Goal: Task Accomplishment & Management: Complete application form

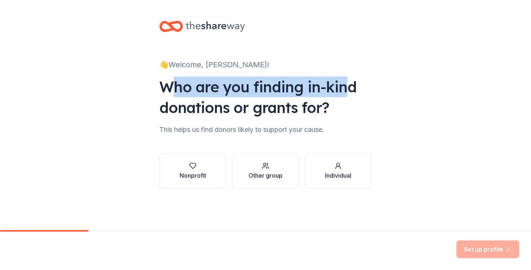
drag, startPoint x: 167, startPoint y: 88, endPoint x: 344, endPoint y: 95, distance: 177.5
click at [344, 95] on div "Who are you finding in-kind donations or grants for?" at bounding box center [265, 96] width 212 height 41
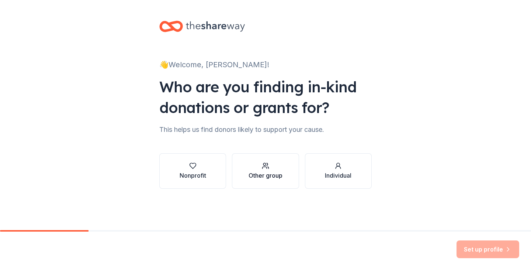
click at [262, 164] on icon "button" at bounding box center [265, 165] width 7 height 7
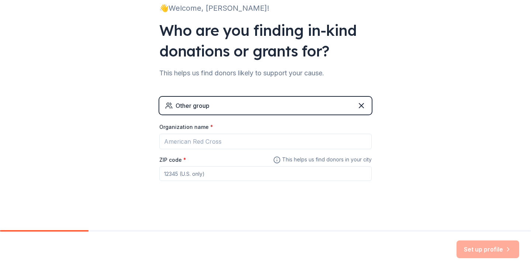
scroll to position [58, 0]
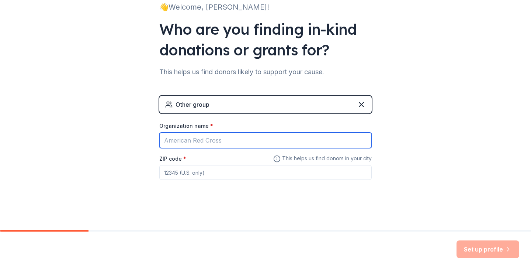
click at [216, 144] on input "Organization name *" at bounding box center [265, 139] width 212 height 15
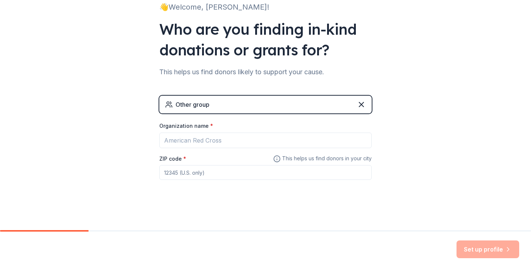
click at [420, 145] on div "👋 Welcome, Kim! Who are you finding in-kind donations or grants for? This helps…" at bounding box center [265, 85] width 531 height 287
click at [226, 173] on input "ZIP code *" at bounding box center [265, 172] width 212 height 15
type input "06002"
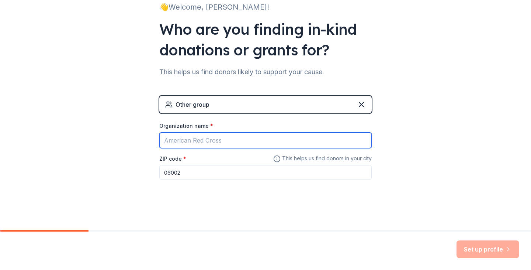
click at [209, 140] on input "Organization name *" at bounding box center [265, 139] width 212 height 15
type input "Truck Drivers"
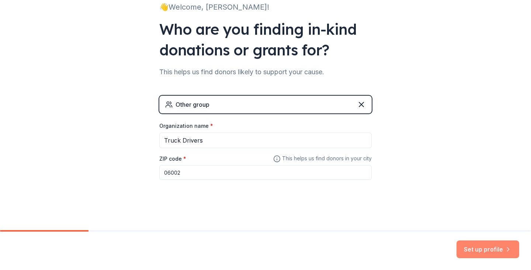
click at [489, 250] on button "Set up profile" at bounding box center [487, 249] width 63 height 18
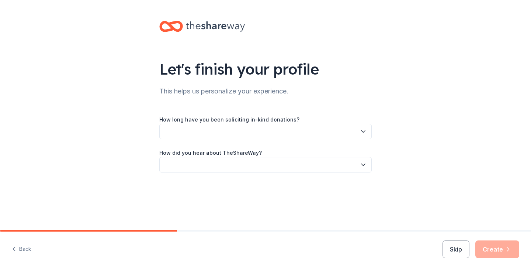
click at [206, 138] on button "button" at bounding box center [265, 131] width 212 height 15
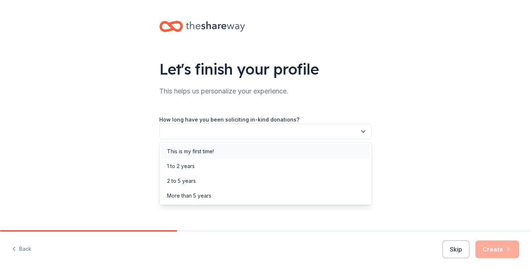
click at [220, 154] on div "This is my first time!" at bounding box center [265, 151] width 209 height 15
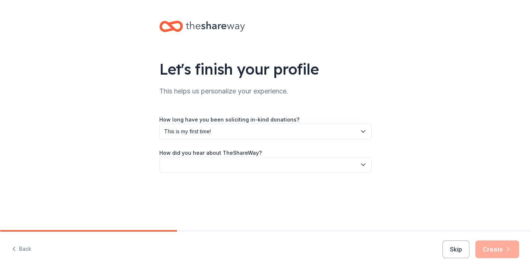
click at [221, 162] on button "button" at bounding box center [265, 164] width 212 height 15
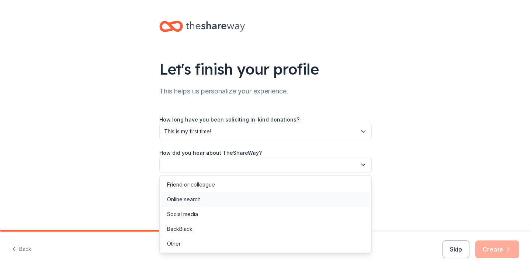
click at [223, 195] on div "Online search" at bounding box center [265, 199] width 209 height 15
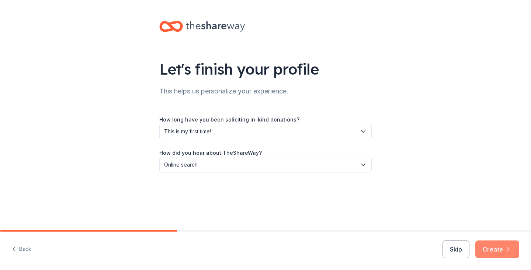
click at [494, 244] on button "Create" at bounding box center [497, 249] width 44 height 18
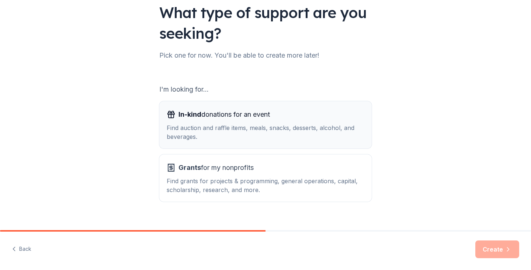
scroll to position [68, 0]
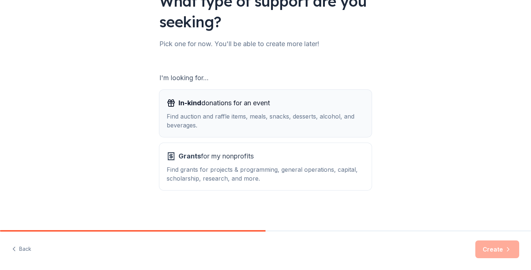
click at [216, 127] on div "Find auction and raffle items, meals, snacks, desserts, alcohol, and beverages." at bounding box center [266, 121] width 198 height 18
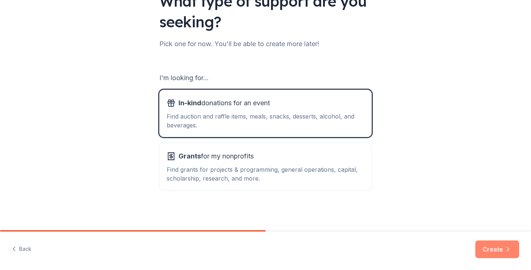
click at [496, 247] on button "Create" at bounding box center [497, 249] width 44 height 18
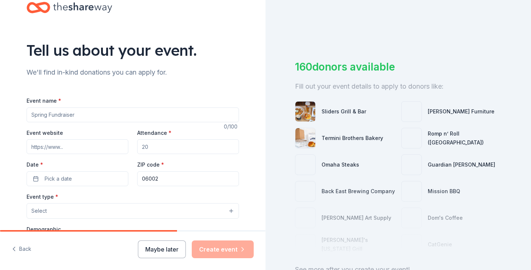
scroll to position [37, 0]
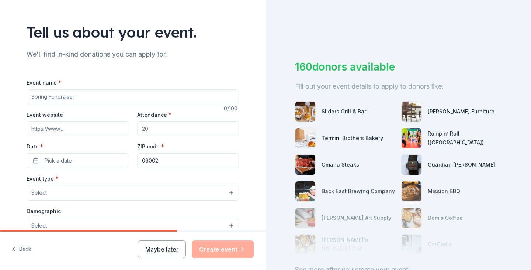
click at [69, 95] on input "Event name *" at bounding box center [133, 96] width 212 height 15
type input "T"
type input "Driver Appreciation Week"
drag, startPoint x: 171, startPoint y: 128, endPoint x: 65, endPoint y: 121, distance: 106.8
click at [99, 124] on div "Event website Attendance * Date * Pick a date ZIP code * 06002" at bounding box center [133, 139] width 212 height 58
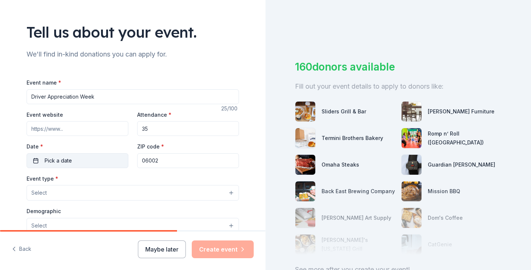
type input "35"
click at [83, 159] on button "Pick a date" at bounding box center [78, 160] width 102 height 15
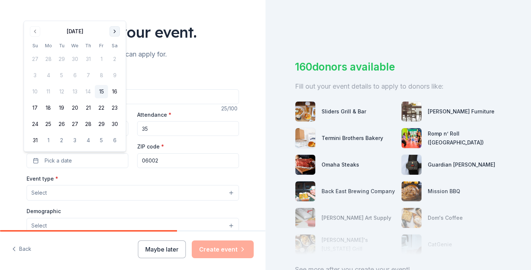
click at [114, 31] on button "Go to next month" at bounding box center [114, 31] width 10 height 10
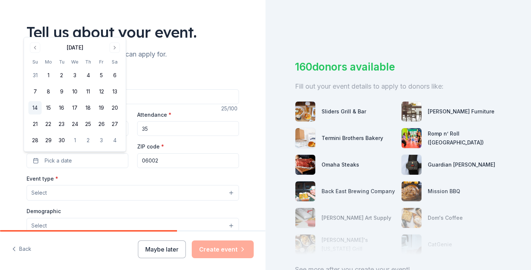
click at [35, 107] on button "14" at bounding box center [34, 107] width 13 height 13
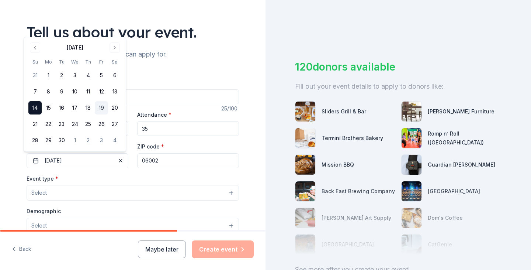
drag, startPoint x: 39, startPoint y: 106, endPoint x: 103, endPoint y: 106, distance: 64.2
click at [103, 106] on tr "14 15 16 17 18 19 20" at bounding box center [74, 107] width 93 height 13
click at [15, 171] on div "Tell us about your event. We'll find in-kind donations you can apply for. Event…" at bounding box center [133, 208] width 236 height 491
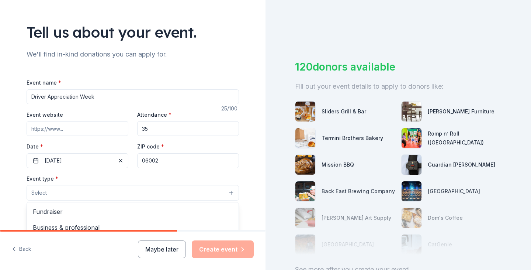
click at [57, 188] on button "Select" at bounding box center [133, 192] width 212 height 15
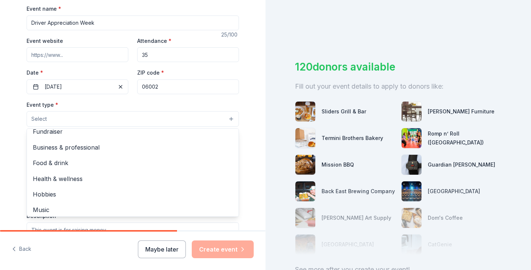
scroll to position [0, 0]
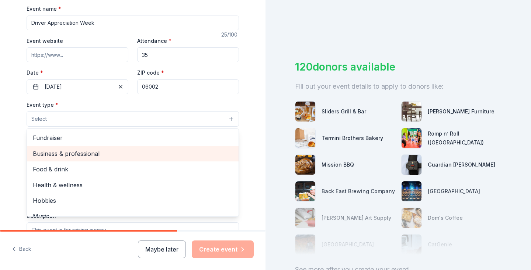
click at [109, 146] on div "Business & professional" at bounding box center [133, 153] width 212 height 15
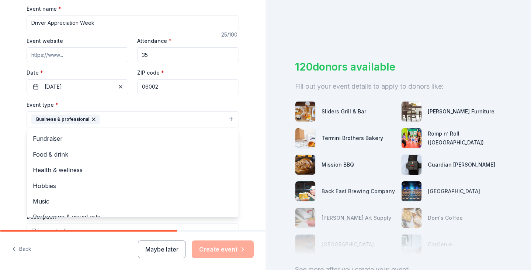
click at [16, 135] on div "Tell us about your event. We'll find in-kind donations you can apply for. Event…" at bounding box center [133, 134] width 236 height 491
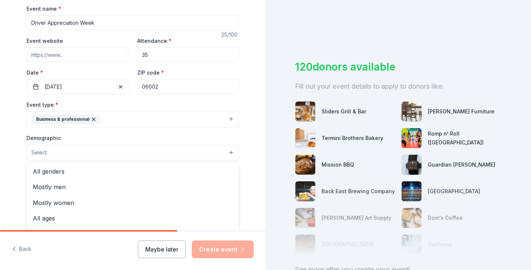
click at [53, 153] on button "Select" at bounding box center [133, 152] width 212 height 15
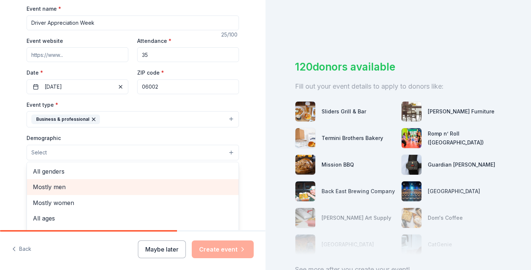
click at [120, 187] on span "Mostly men" at bounding box center [133, 187] width 200 height 10
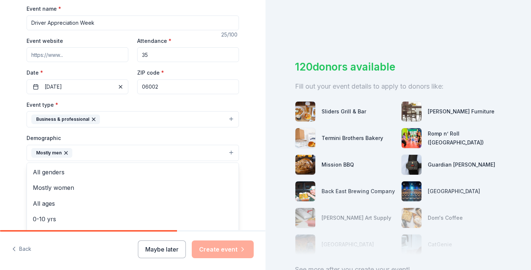
click at [17, 174] on div "Tell us about your event. We'll find in-kind donations you can apply for. Event…" at bounding box center [133, 135] width 236 height 492
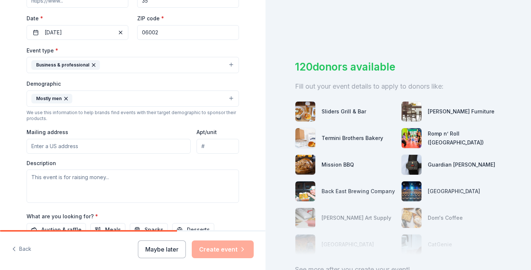
scroll to position [184, 0]
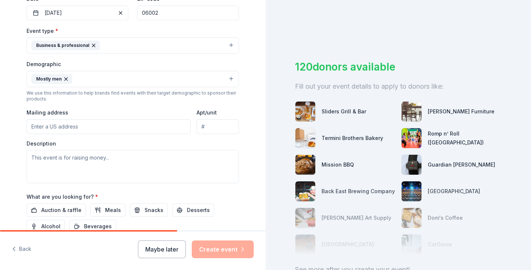
click at [56, 129] on input "Mailing address" at bounding box center [109, 126] width 164 height 15
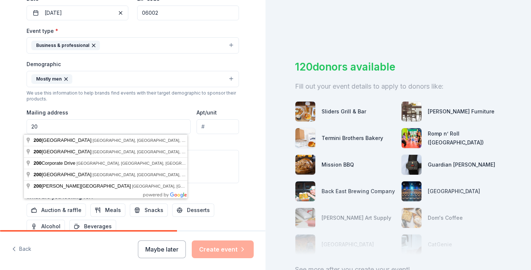
type input "2"
type input "200 Phoenix Crossing, Bloomfield, CT, 06002"
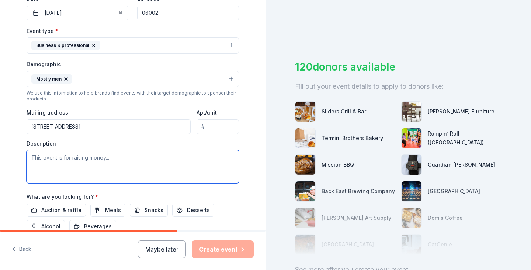
click at [79, 164] on textarea at bounding box center [133, 166] width 212 height 33
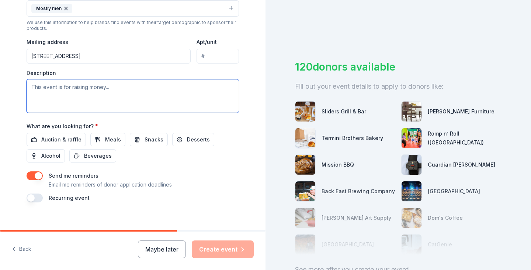
scroll to position [258, 0]
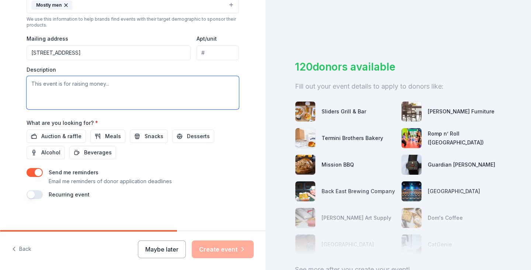
click at [42, 79] on textarea at bounding box center [133, 92] width 212 height 33
paste textarea "National Truck Driver Appreciation Week, September 14th-20st, 2025, is when Ame…"
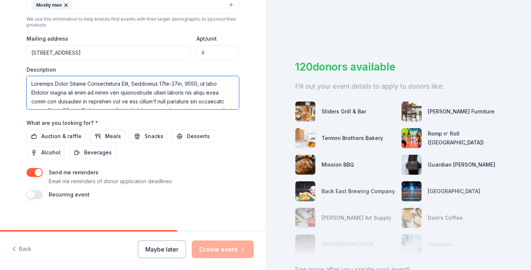
scroll to position [138, 0]
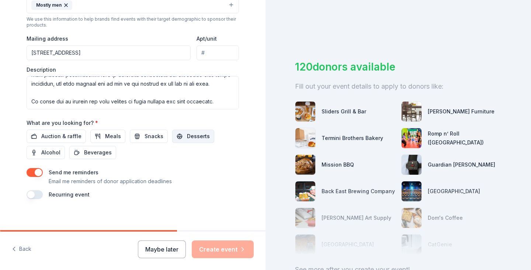
click at [179, 138] on button "Desserts" at bounding box center [193, 135] width 42 height 13
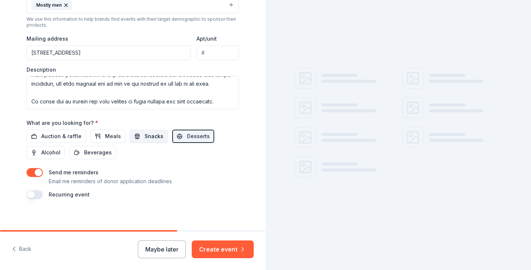
click at [145, 135] on span "Snacks" at bounding box center [154, 136] width 19 height 9
click at [106, 135] on span "Meals" at bounding box center [113, 136] width 16 height 9
click at [93, 154] on span "Beverages" at bounding box center [98, 152] width 28 height 9
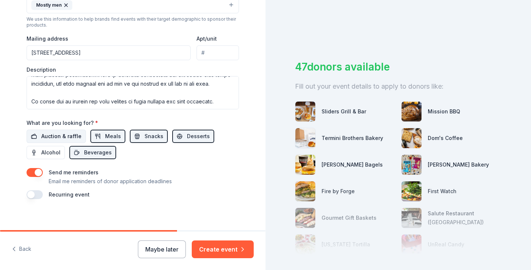
click at [55, 139] on span "Auction & raffle" at bounding box center [61, 136] width 40 height 9
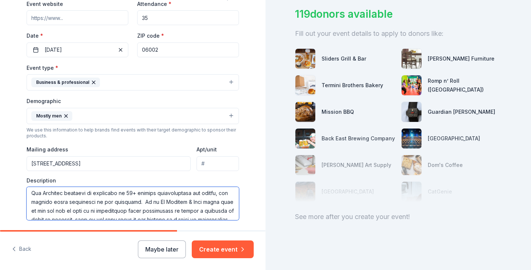
scroll to position [59, 0]
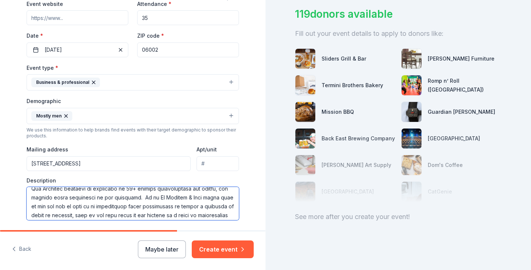
drag, startPoint x: 152, startPoint y: 197, endPoint x: 200, endPoint y: 197, distance: 48.3
click at [200, 197] on textarea at bounding box center [133, 203] width 212 height 33
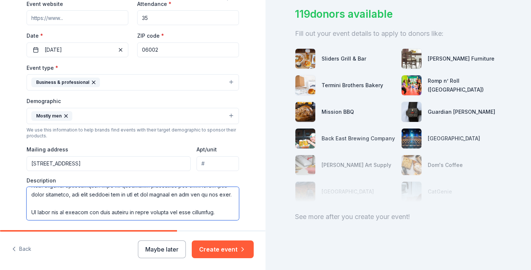
scroll to position [133, 0]
type textarea "National Truck Driver Appreciation Week, September 14th-20st, 2025, is when Ame…"
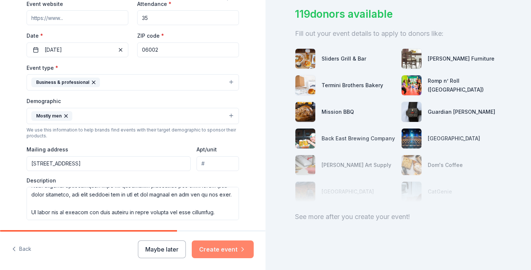
click at [232, 246] on button "Create event" at bounding box center [223, 249] width 62 height 18
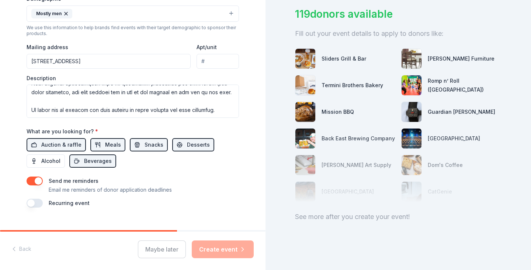
scroll to position [263, 0]
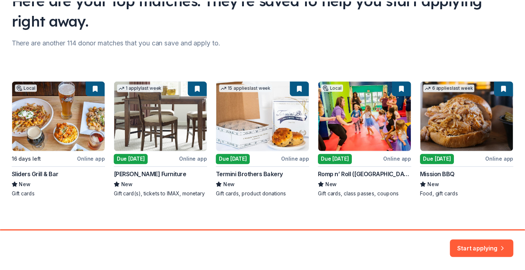
scroll to position [73, 0]
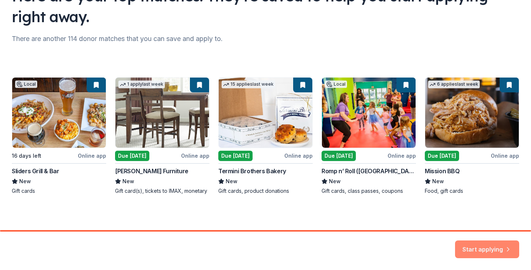
click at [497, 252] on button "Start applying" at bounding box center [487, 245] width 64 height 18
click at [440, 159] on div "Local 16 days left Online app Sliders Grill & Bar New Gift cards 1 apply last w…" at bounding box center [265, 135] width 507 height 117
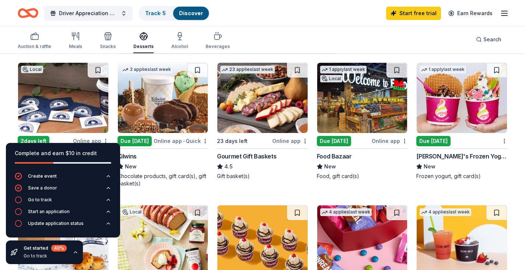
scroll to position [74, 0]
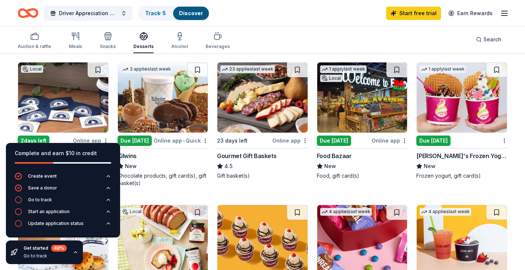
click at [507, 178] on div "Frozen yogurt, gift card(s)" at bounding box center [462, 175] width 91 height 7
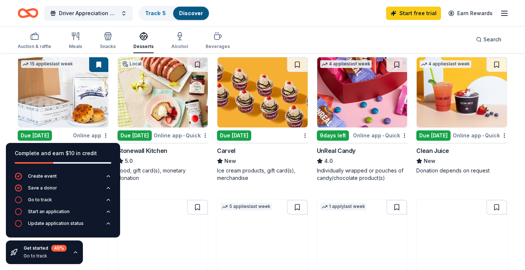
scroll to position [258, 0]
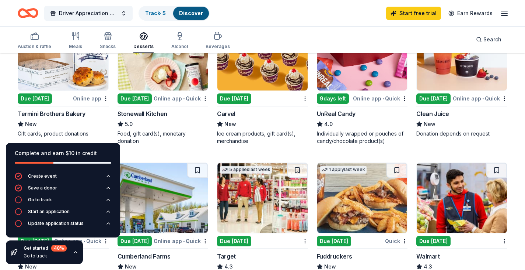
click at [81, 155] on div "Complete and earn $10 in credit" at bounding box center [63, 153] width 97 height 9
click at [45, 200] on div "Go to track" at bounding box center [40, 200] width 24 height 6
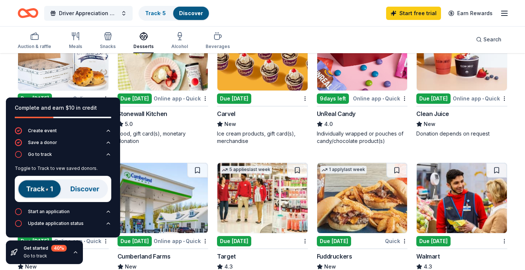
click at [48, 187] on img at bounding box center [63, 188] width 97 height 26
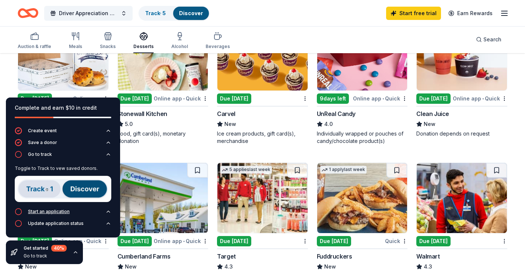
click at [46, 212] on div "Start an application" at bounding box center [49, 211] width 42 height 6
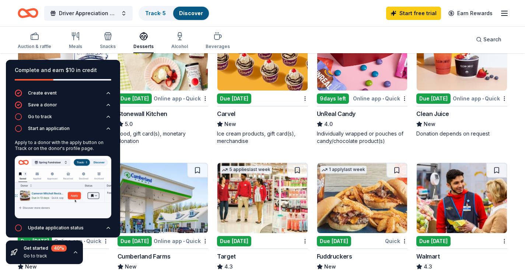
click at [62, 191] on img at bounding box center [63, 187] width 97 height 62
click at [212, 153] on div "Local 2 days left Online app The Baker's Dozen Coffee Shop & Bakery New Monetar…" at bounding box center [263, 150] width 490 height 544
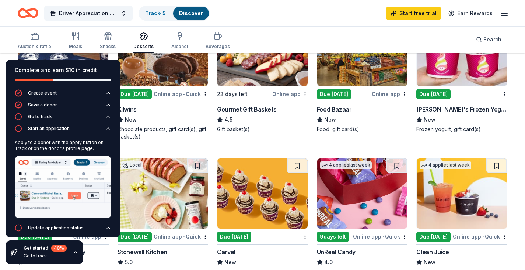
scroll to position [111, 0]
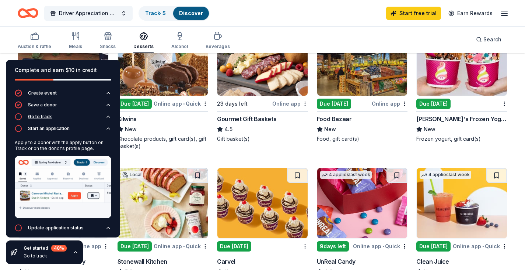
click at [38, 116] on div "Go to track" at bounding box center [40, 117] width 24 height 6
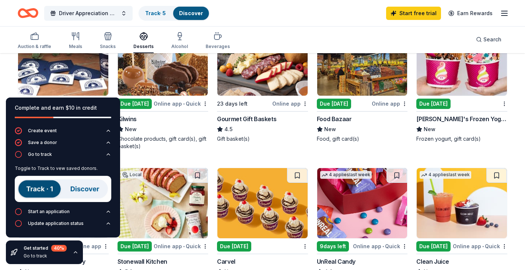
click at [41, 191] on img at bounding box center [63, 188] width 97 height 26
click at [82, 188] on img at bounding box center [63, 188] width 97 height 26
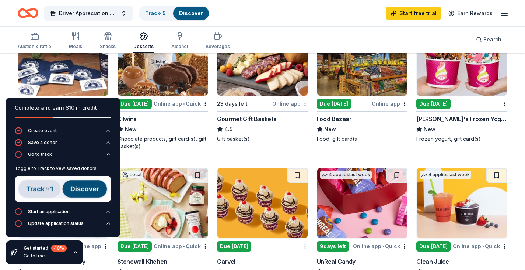
click at [82, 188] on img at bounding box center [63, 188] width 97 height 26
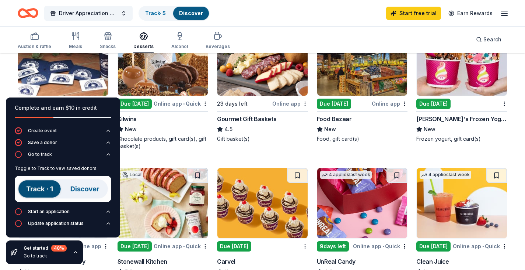
click at [75, 251] on icon "button" at bounding box center [75, 251] width 3 height 1
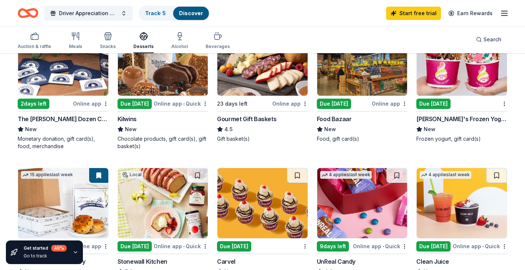
click at [507, 17] on icon "button" at bounding box center [504, 13] width 9 height 9
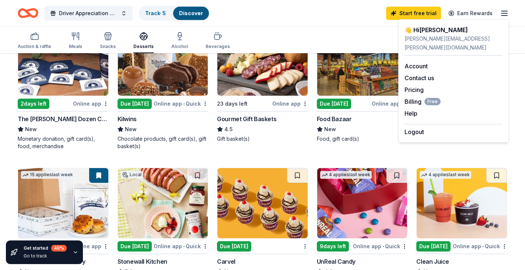
click at [387, 145] on div "1 apply last week Local Due today Online app Food Bazaar New Food, gift card(s)" at bounding box center [362, 87] width 91 height 125
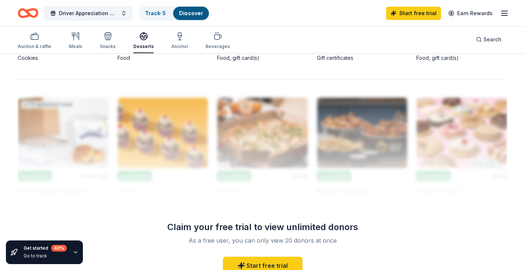
scroll to position [700, 0]
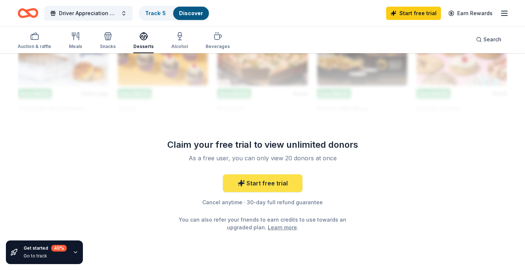
click at [254, 188] on link "Start free trial" at bounding box center [263, 183] width 80 height 18
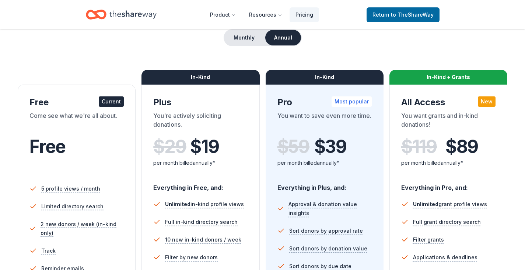
click at [102, 154] on div "Free" at bounding box center [76, 146] width 94 height 21
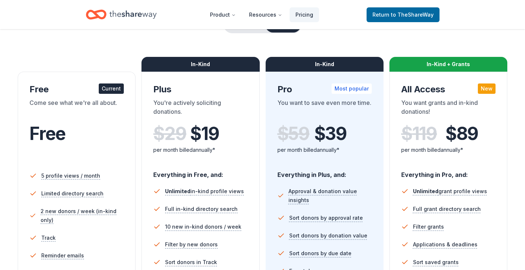
scroll to position [37, 0]
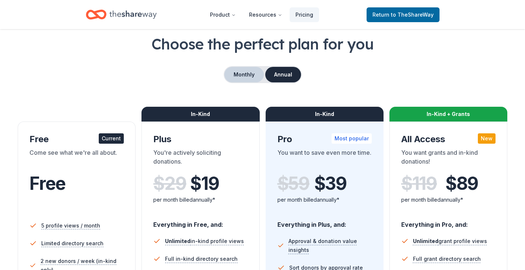
click at [237, 73] on button "Monthly" at bounding box center [244, 74] width 39 height 15
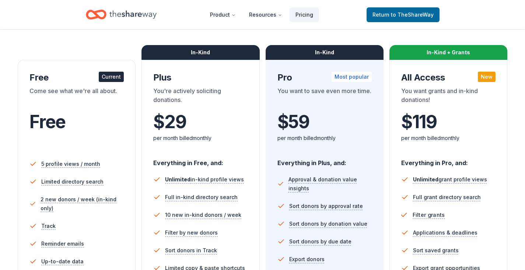
scroll to position [74, 0]
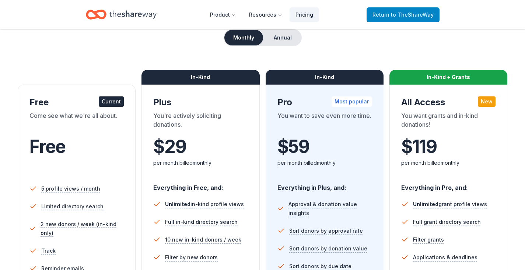
click at [414, 13] on span "to TheShareWay" at bounding box center [412, 14] width 43 height 6
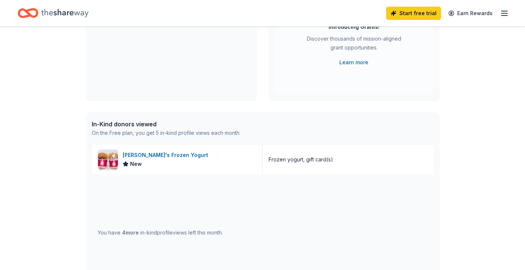
scroll to position [111, 0]
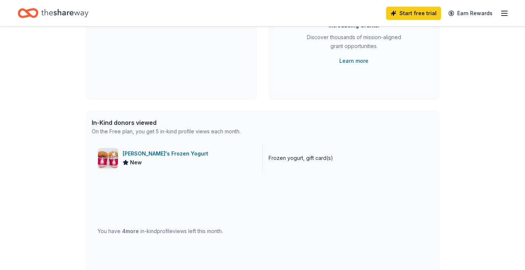
click at [149, 156] on div "Menchie's Frozen Yogurt" at bounding box center [167, 153] width 88 height 9
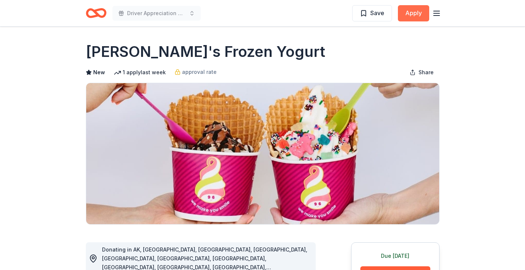
click at [416, 14] on button "Apply" at bounding box center [413, 13] width 31 height 16
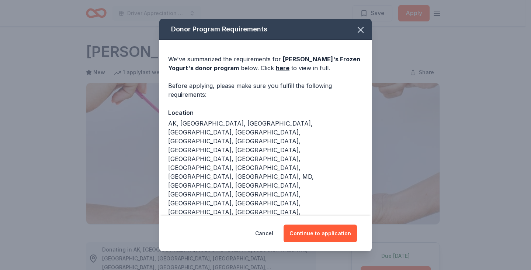
click at [318, 224] on button "Continue to application" at bounding box center [320, 233] width 73 height 18
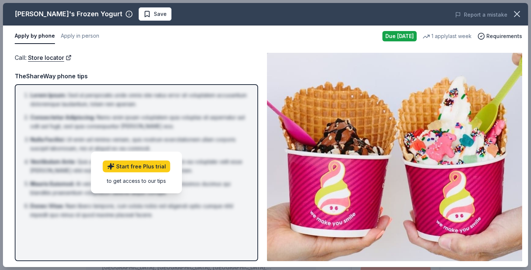
click at [174, 52] on div "Call : Store locator Call : Store locator TheShareWay phone tips Lorem Ipsum : …" at bounding box center [265, 157] width 525 height 220
click at [513, 12] on icon "button" at bounding box center [517, 14] width 10 height 10
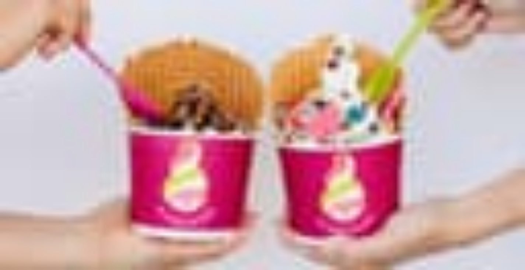
click at [31, 103] on span "View event" at bounding box center [17, 100] width 28 height 6
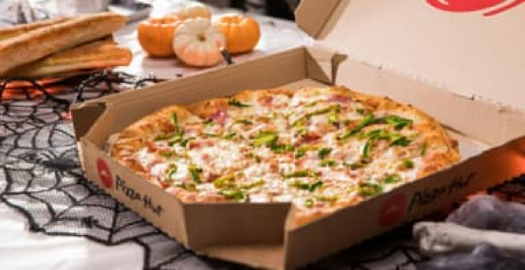
click at [50, 64] on icon "button" at bounding box center [50, 67] width 0 height 7
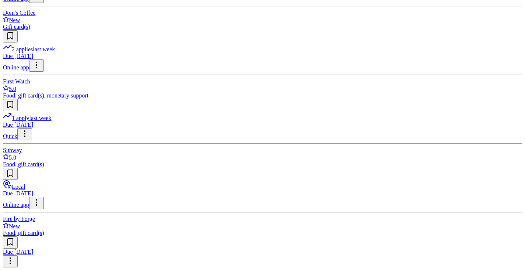
scroll to position [590, 0]
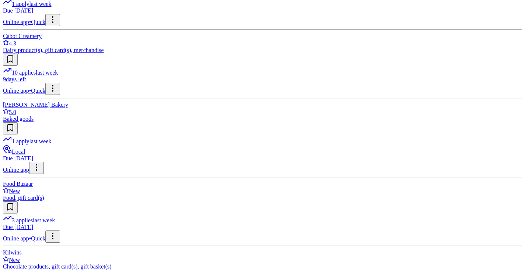
scroll to position [479, 0]
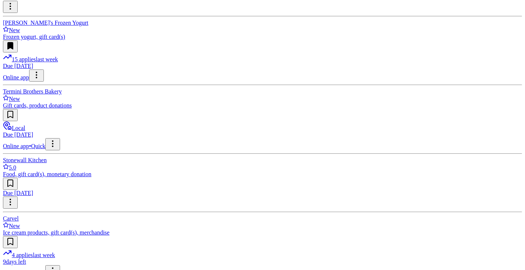
scroll to position [516, 0]
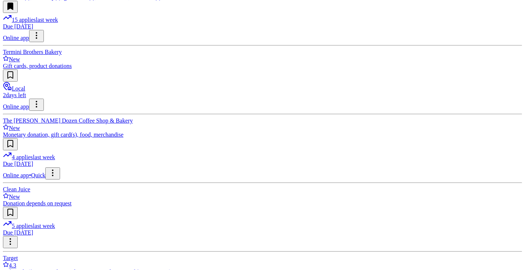
scroll to position [516, 0]
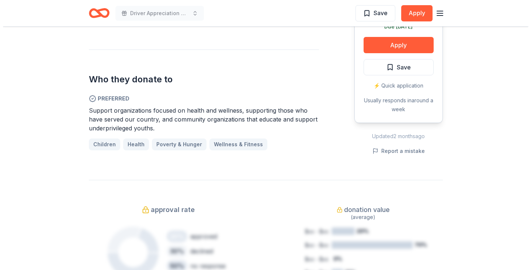
scroll to position [442, 0]
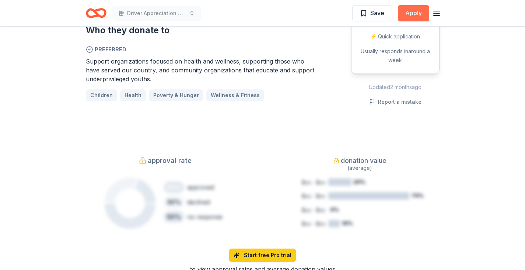
click at [413, 17] on button "Apply" at bounding box center [413, 13] width 31 height 16
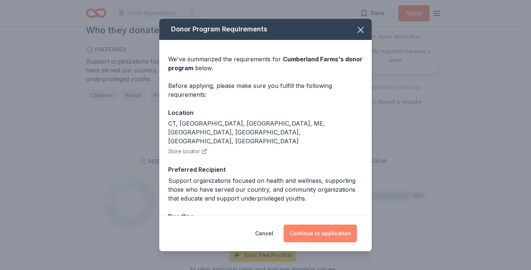
click at [317, 234] on button "Continue to application" at bounding box center [320, 233] width 73 height 18
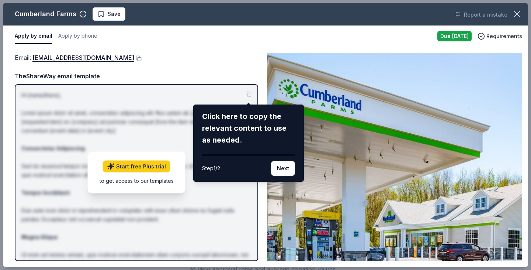
click at [211, 144] on div "Click here to copy the relevant content to use as needed." at bounding box center [248, 127] width 93 height 35
click at [238, 115] on div "Click here to copy the relevant content to use as needed." at bounding box center [248, 127] width 93 height 35
click at [204, 122] on div "Click here to copy the relevant content to use as needed." at bounding box center [248, 127] width 93 height 35
click at [221, 143] on div "Click here to copy the relevant content to use as needed." at bounding box center [248, 127] width 93 height 35
click at [277, 167] on button "Next" at bounding box center [283, 168] width 24 height 15
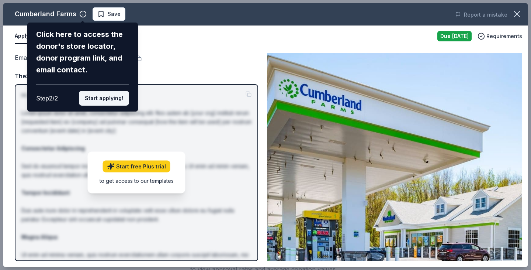
click at [102, 95] on button "Start applying!" at bounding box center [104, 98] width 50 height 15
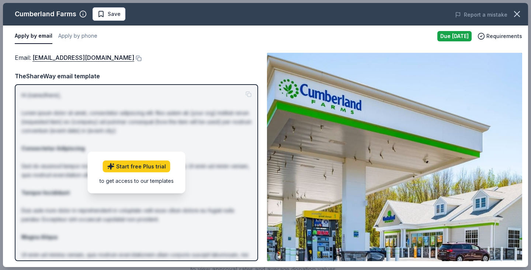
click at [462, 35] on div "Due today" at bounding box center [454, 36] width 34 height 10
click at [140, 163] on link "Start free Plus trial" at bounding box center [136, 166] width 67 height 12
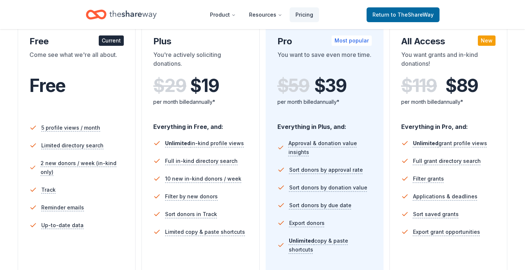
scroll to position [147, 0]
